Goal: Transaction & Acquisition: Book appointment/travel/reservation

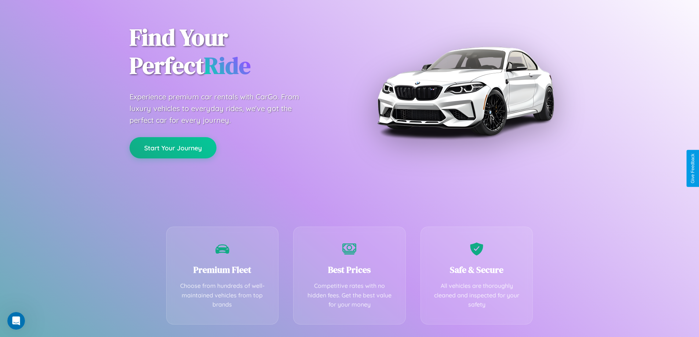
scroll to position [144, 0]
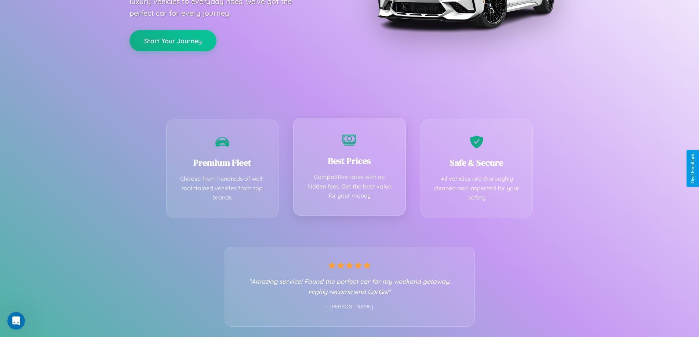
click at [349, 168] on div "Best Prices Competitive rates with no hidden fees. Get the best value for your …" at bounding box center [349, 167] width 113 height 98
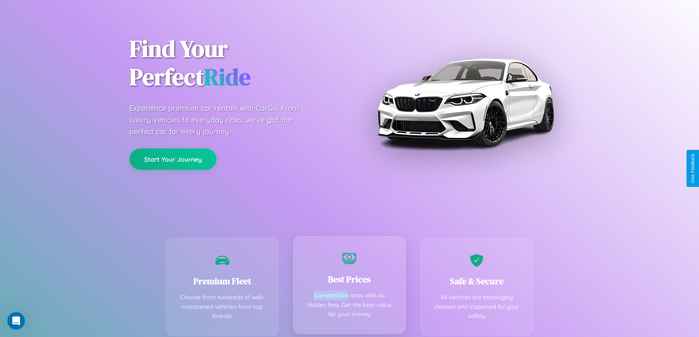
scroll to position [0, 0]
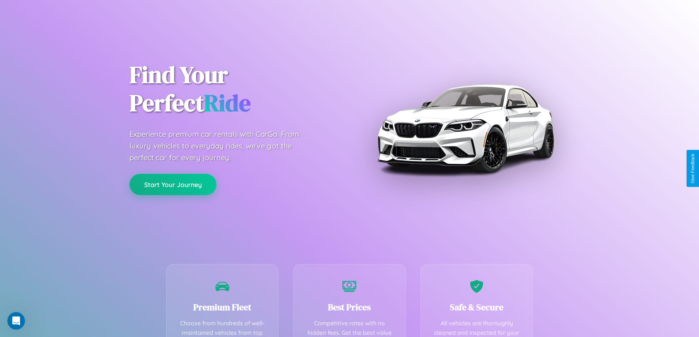
click at [173, 184] on button "Start Your Journey" at bounding box center [172, 184] width 87 height 21
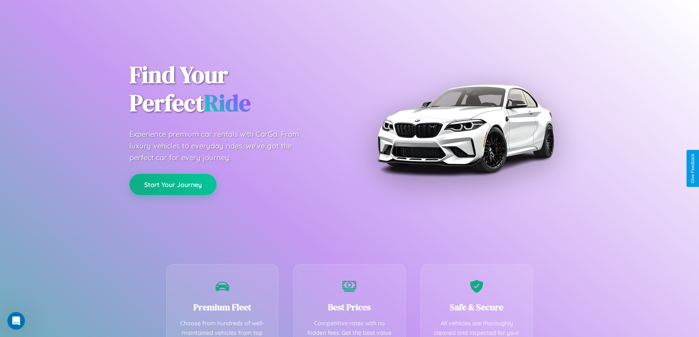
click at [173, 184] on button "Start Your Journey" at bounding box center [172, 184] width 87 height 21
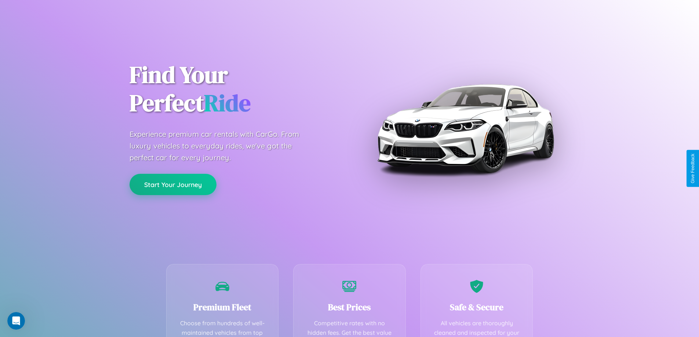
click at [173, 184] on button "Start Your Journey" at bounding box center [172, 184] width 87 height 21
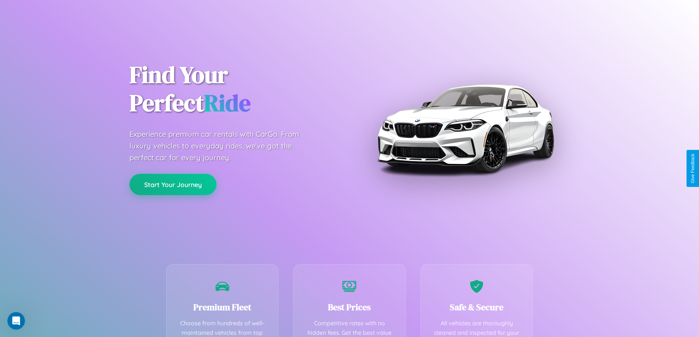
click at [173, 184] on button "Start Your Journey" at bounding box center [172, 184] width 87 height 21
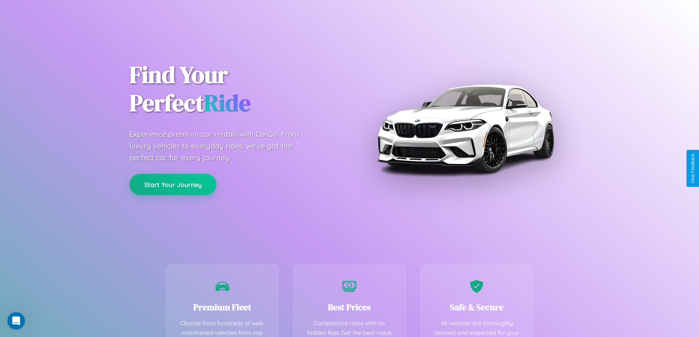
click at [173, 184] on button "Start Your Journey" at bounding box center [172, 184] width 87 height 21
